Goal: Find specific page/section: Find specific page/section

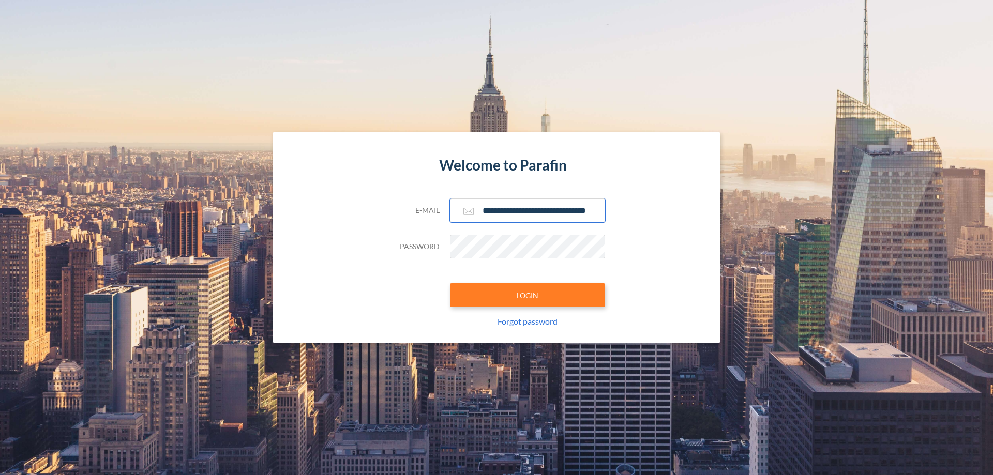
scroll to position [0, 17]
type input "**********"
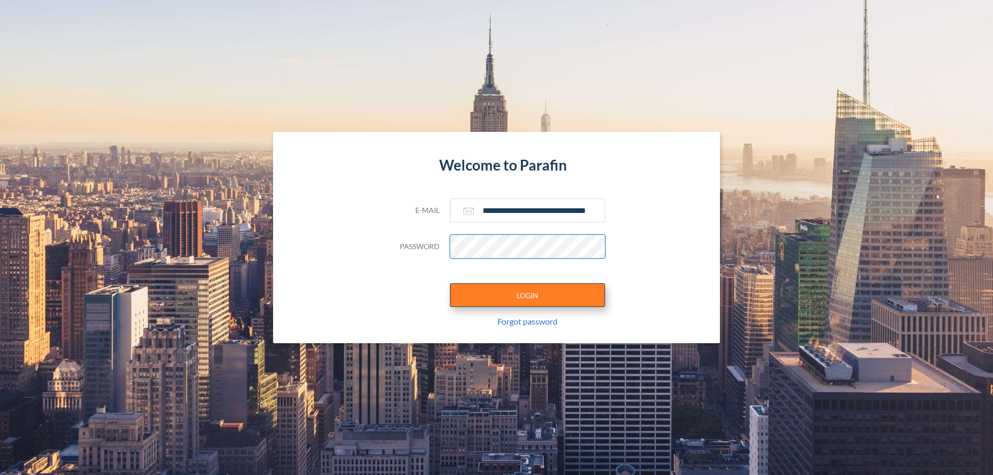
scroll to position [0, 0]
click at [527, 295] on button "LOGIN" at bounding box center [527, 295] width 155 height 24
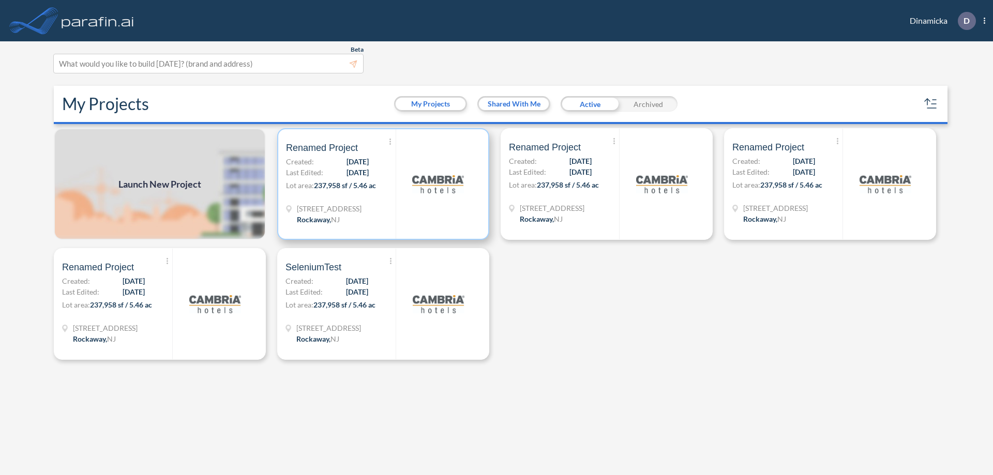
scroll to position [3, 0]
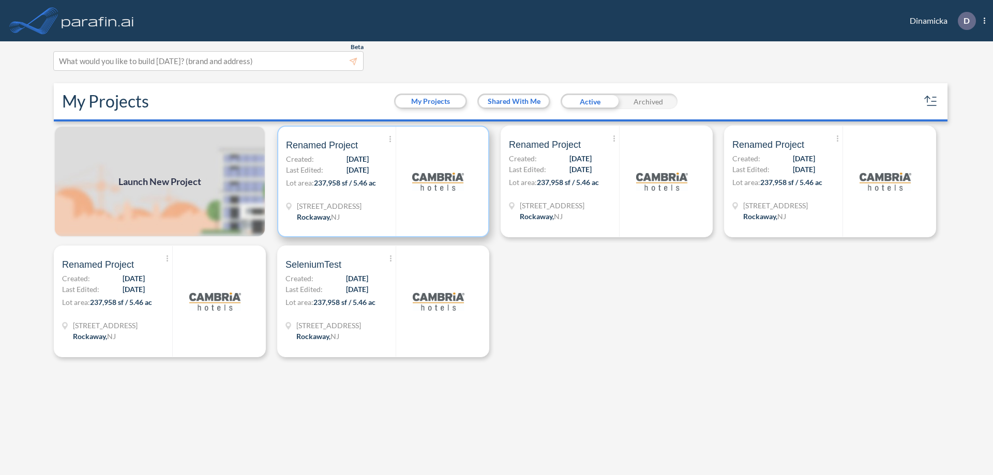
click at [383, 181] on p "Lot area: 237,958 sf / 5.46 ac" at bounding box center [341, 184] width 110 height 15
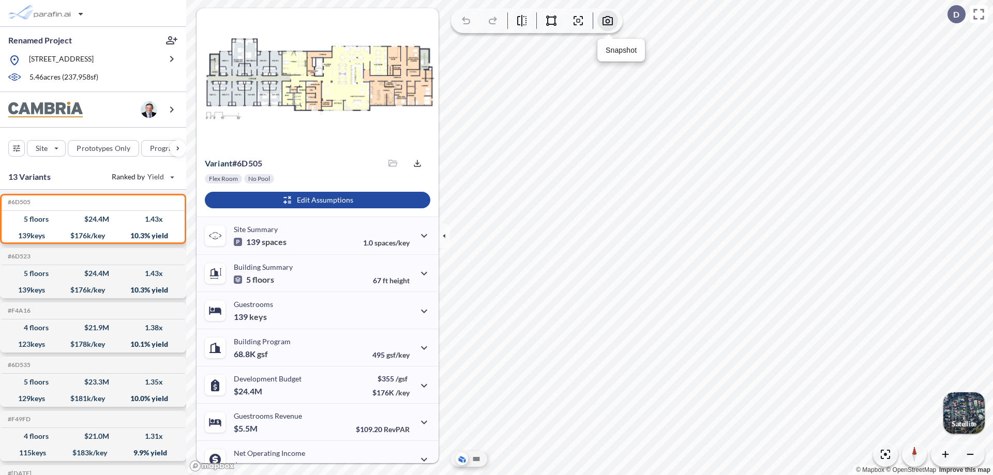
click at [608, 21] on icon "button" at bounding box center [607, 20] width 12 height 12
